Goal: Task Accomplishment & Management: Manage account settings

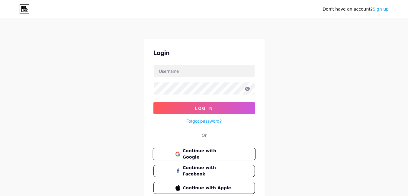
click at [208, 155] on span "Continue with Google" at bounding box center [207, 154] width 50 height 13
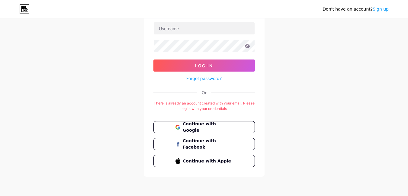
scroll to position [41, 0]
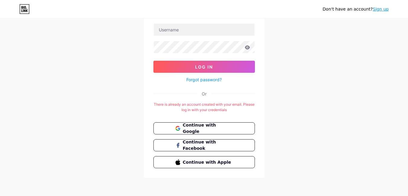
click at [213, 80] on link "Forgot password?" at bounding box center [203, 79] width 35 height 6
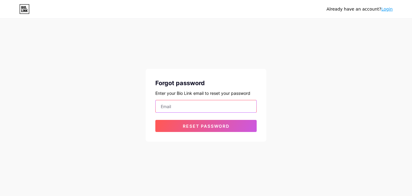
click at [201, 107] on input "email" at bounding box center [206, 106] width 101 height 12
type input "kunal.jinta1211@gmail.com"
click at [156, 120] on button "Reset password" at bounding box center [206, 126] width 101 height 12
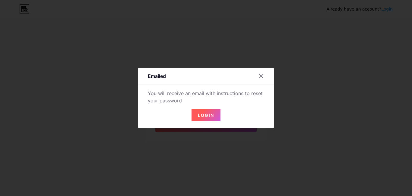
click at [208, 117] on span "Login" at bounding box center [206, 115] width 16 height 5
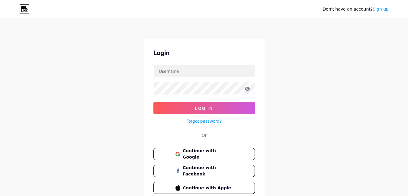
click at [210, 123] on link "Forgot password?" at bounding box center [203, 121] width 35 height 6
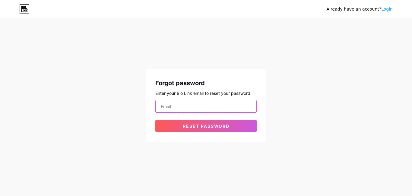
click at [191, 108] on input "email" at bounding box center [206, 106] width 101 height 12
type input "kunal.jinta1211@gmail.com"
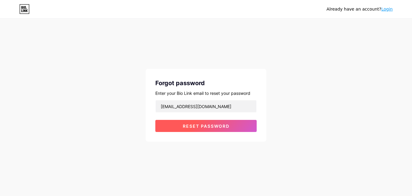
click at [206, 130] on button "Reset password" at bounding box center [206, 126] width 101 height 12
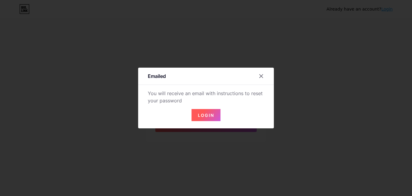
click at [204, 113] on span "Login" at bounding box center [206, 115] width 16 height 5
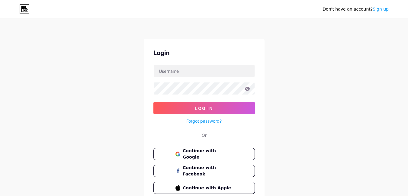
click at [199, 122] on link "Forgot password?" at bounding box center [203, 121] width 35 height 6
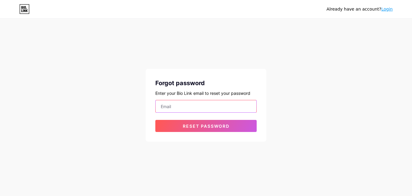
click at [191, 109] on input "email" at bounding box center [206, 106] width 101 height 12
type input "kunal.jinta1211@gmail.com"
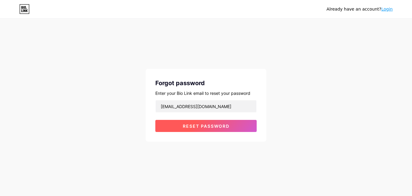
click at [227, 125] on span "Reset password" at bounding box center [206, 126] width 47 height 5
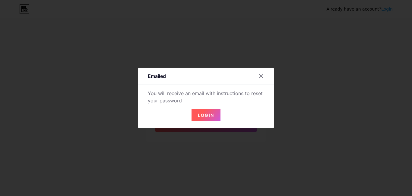
click at [209, 115] on span "Login" at bounding box center [206, 115] width 16 height 5
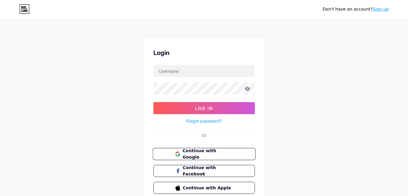
click at [210, 150] on button "Continue with Google" at bounding box center [203, 154] width 103 height 12
